Goal: Navigation & Orientation: Find specific page/section

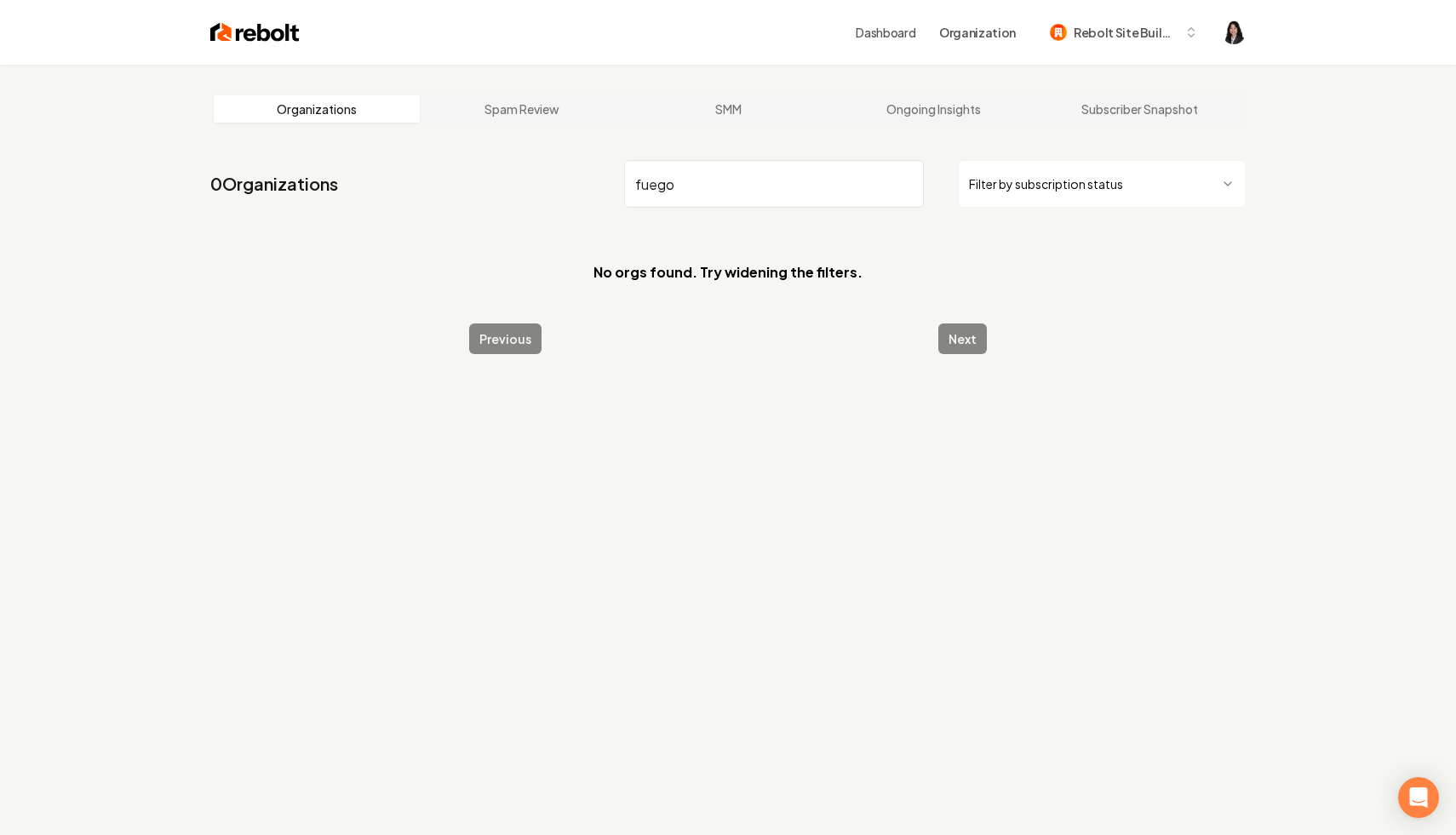
click at [900, 179] on input "fuego" at bounding box center [774, 184] width 300 height 48
click at [910, 182] on input "fuego" at bounding box center [774, 184] width 300 height 48
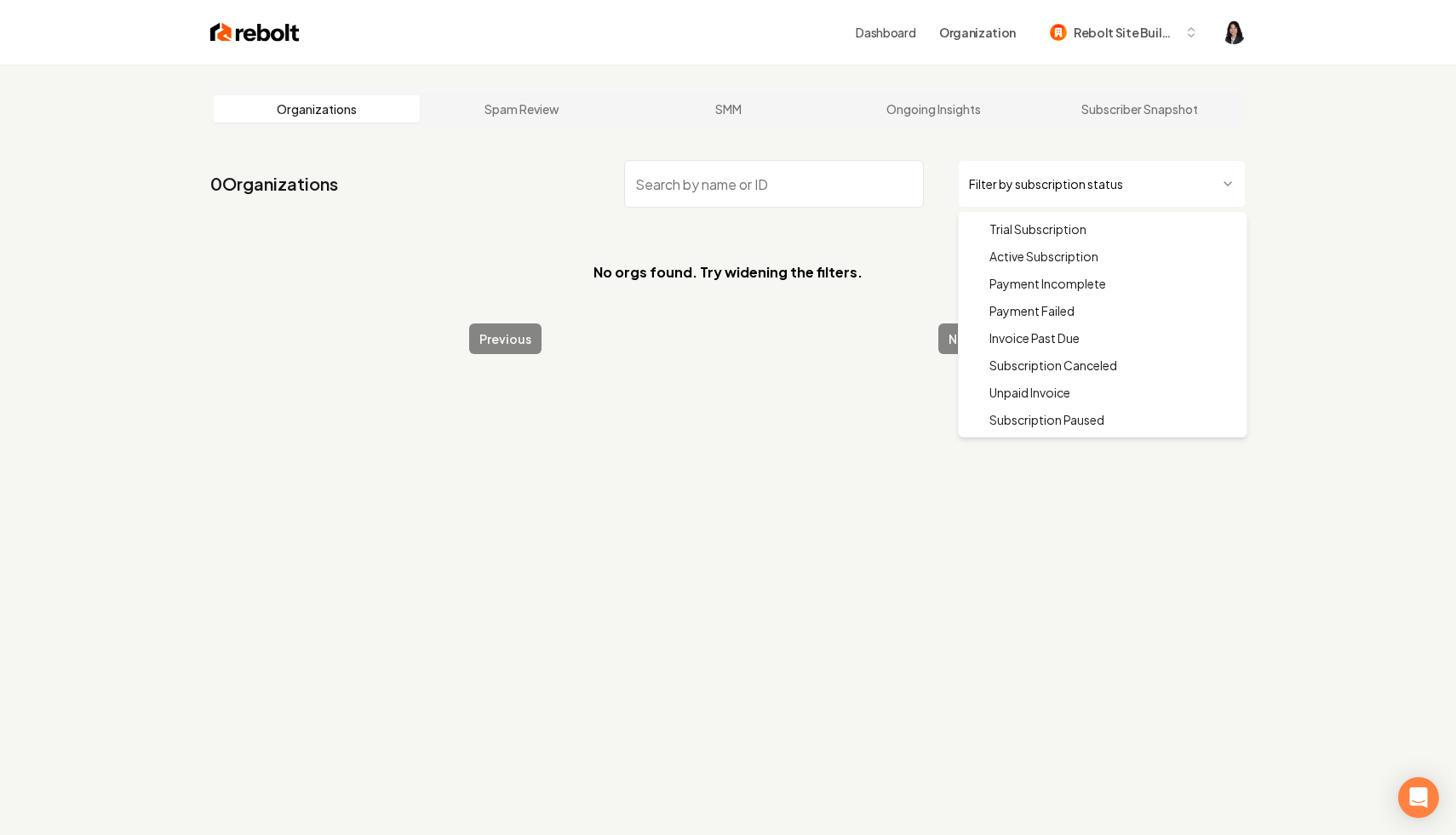
click at [1050, 179] on html "Dashboard Organization Rebolt Site Builder Organizations Spam Review SMM Ongoin…" at bounding box center [728, 418] width 1456 height 835
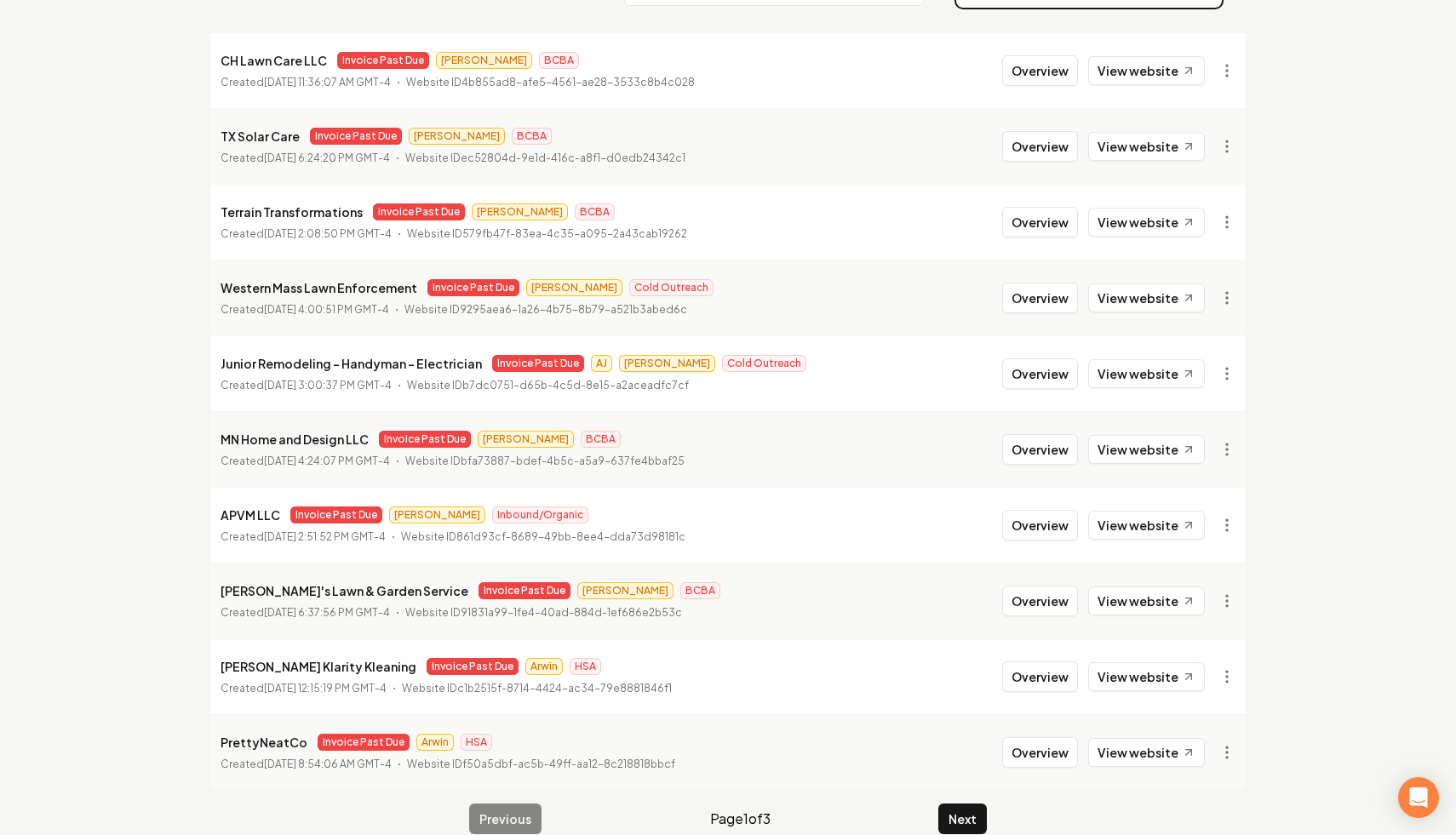
scroll to position [228, 0]
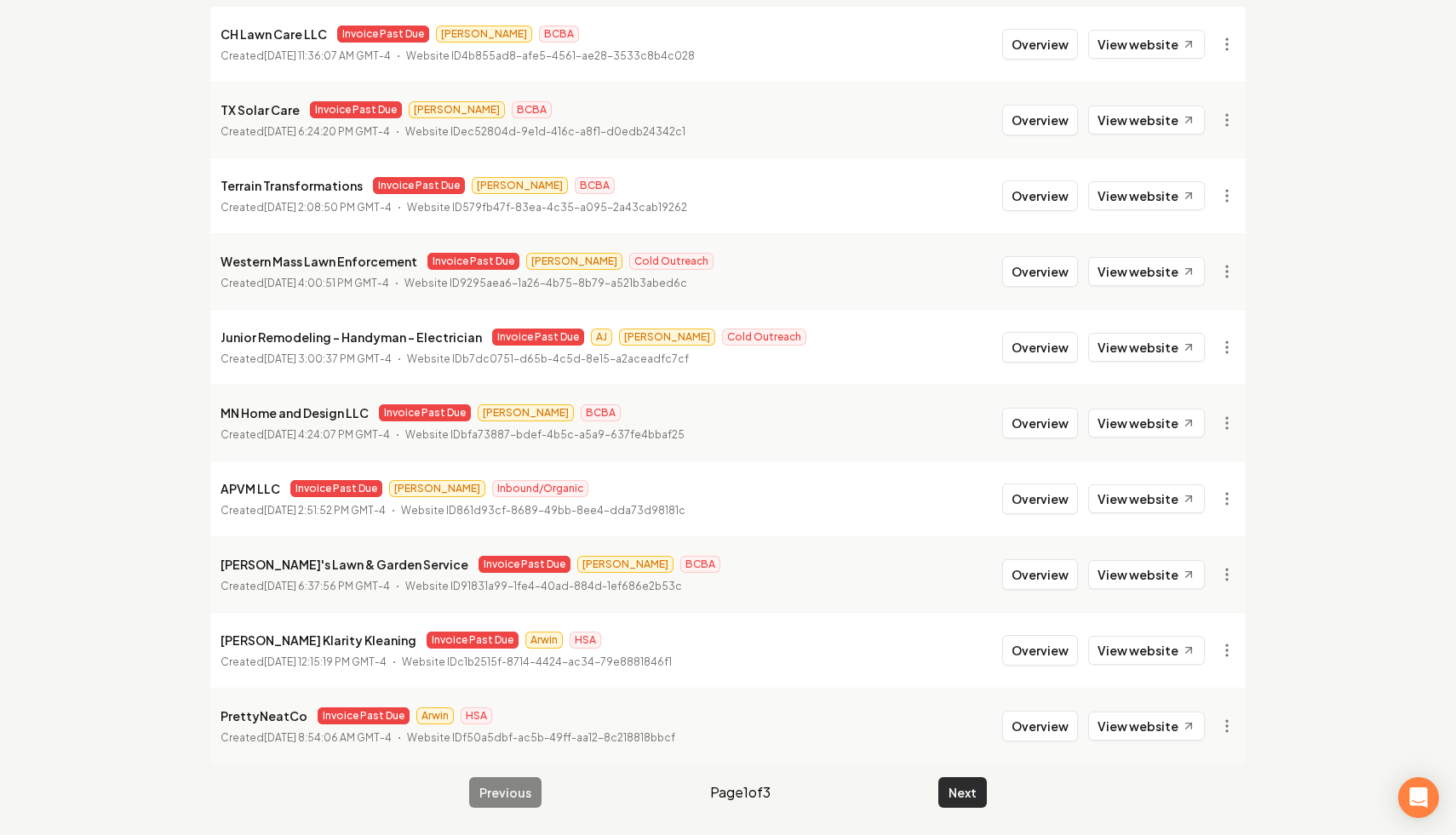
click at [956, 797] on button "Next" at bounding box center [963, 792] width 49 height 31
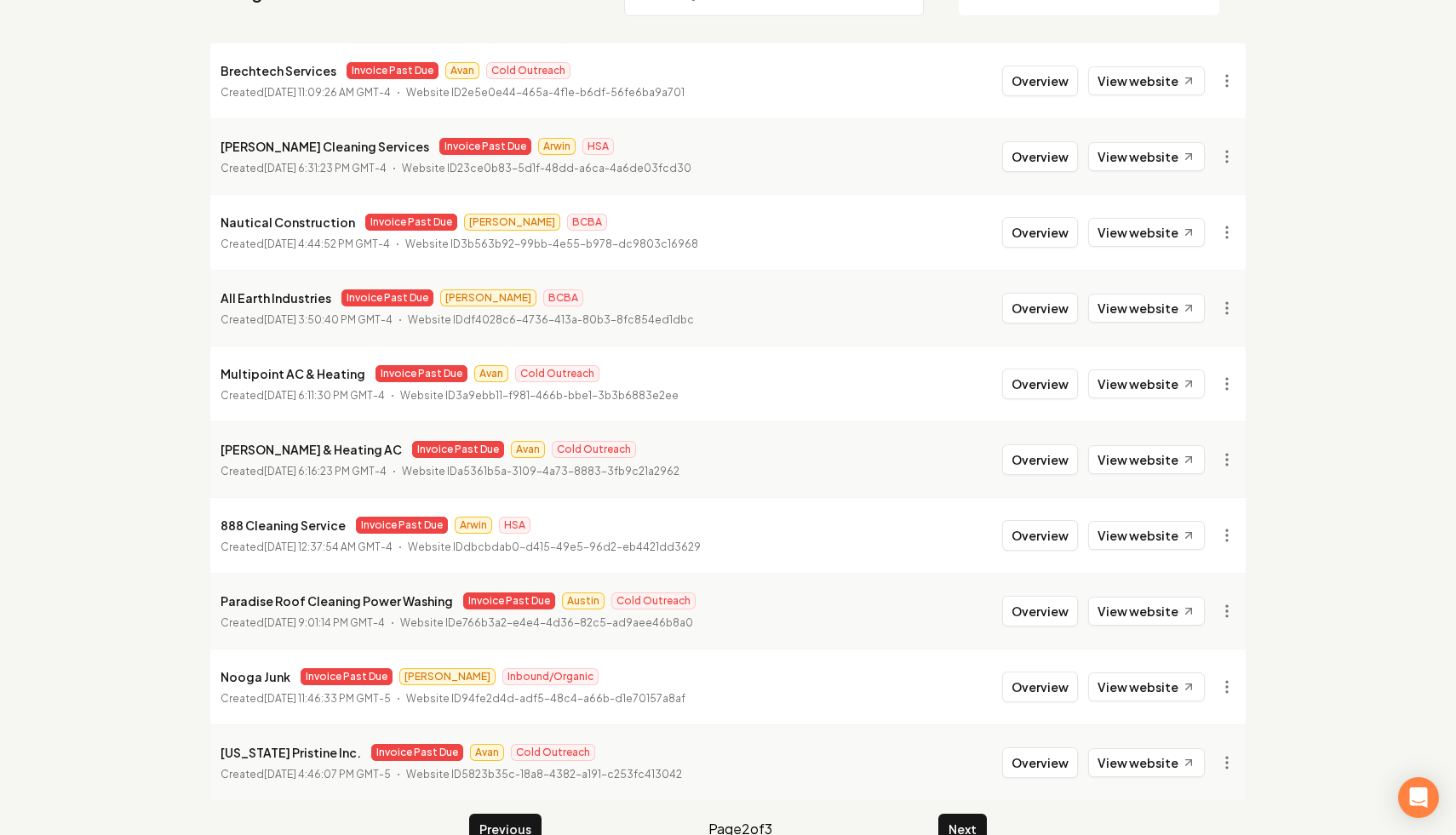
scroll to position [228, 0]
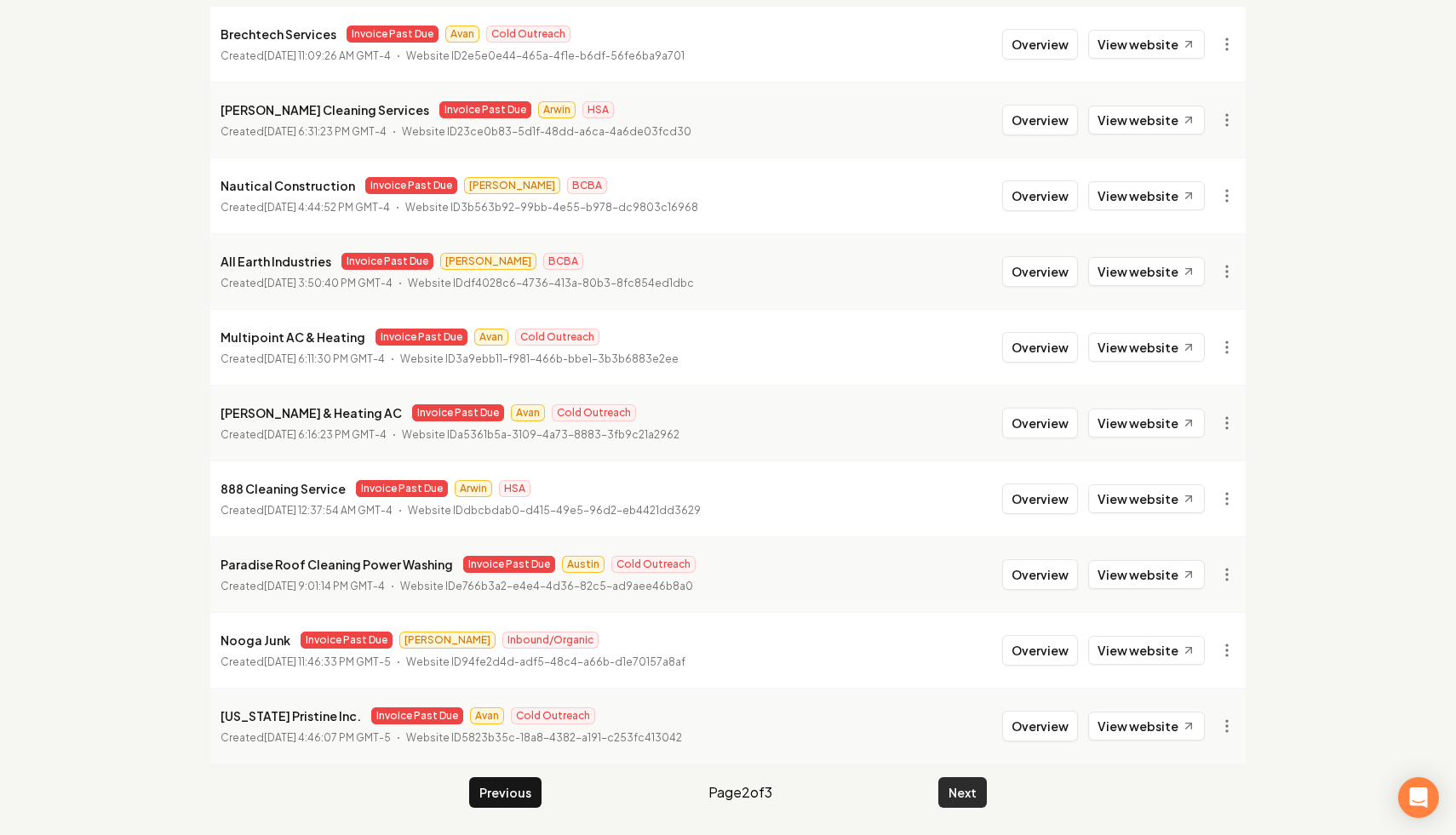
click at [948, 797] on button "Next" at bounding box center [963, 792] width 49 height 31
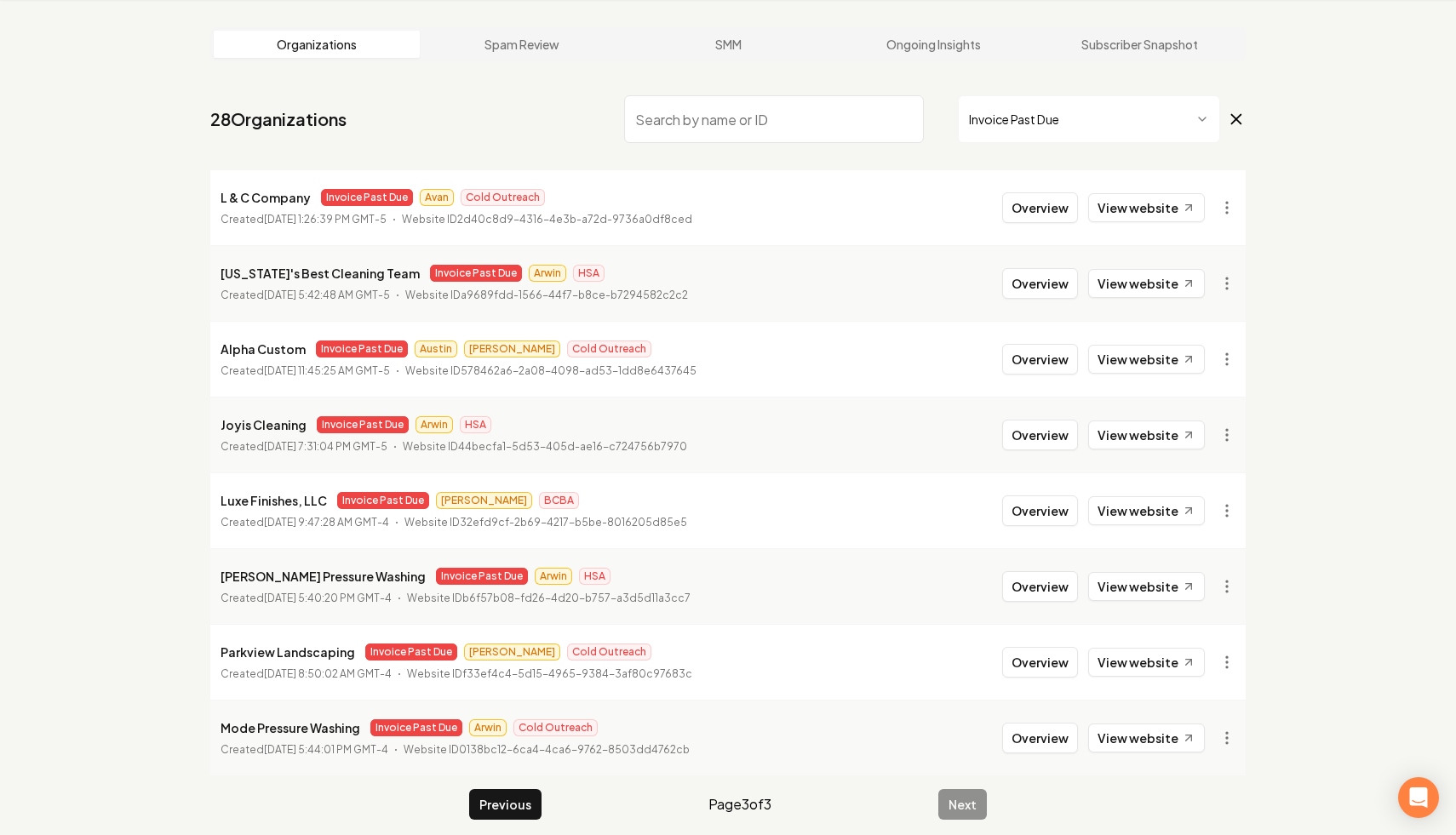
scroll to position [77, 0]
